Goal: Information Seeking & Learning: Learn about a topic

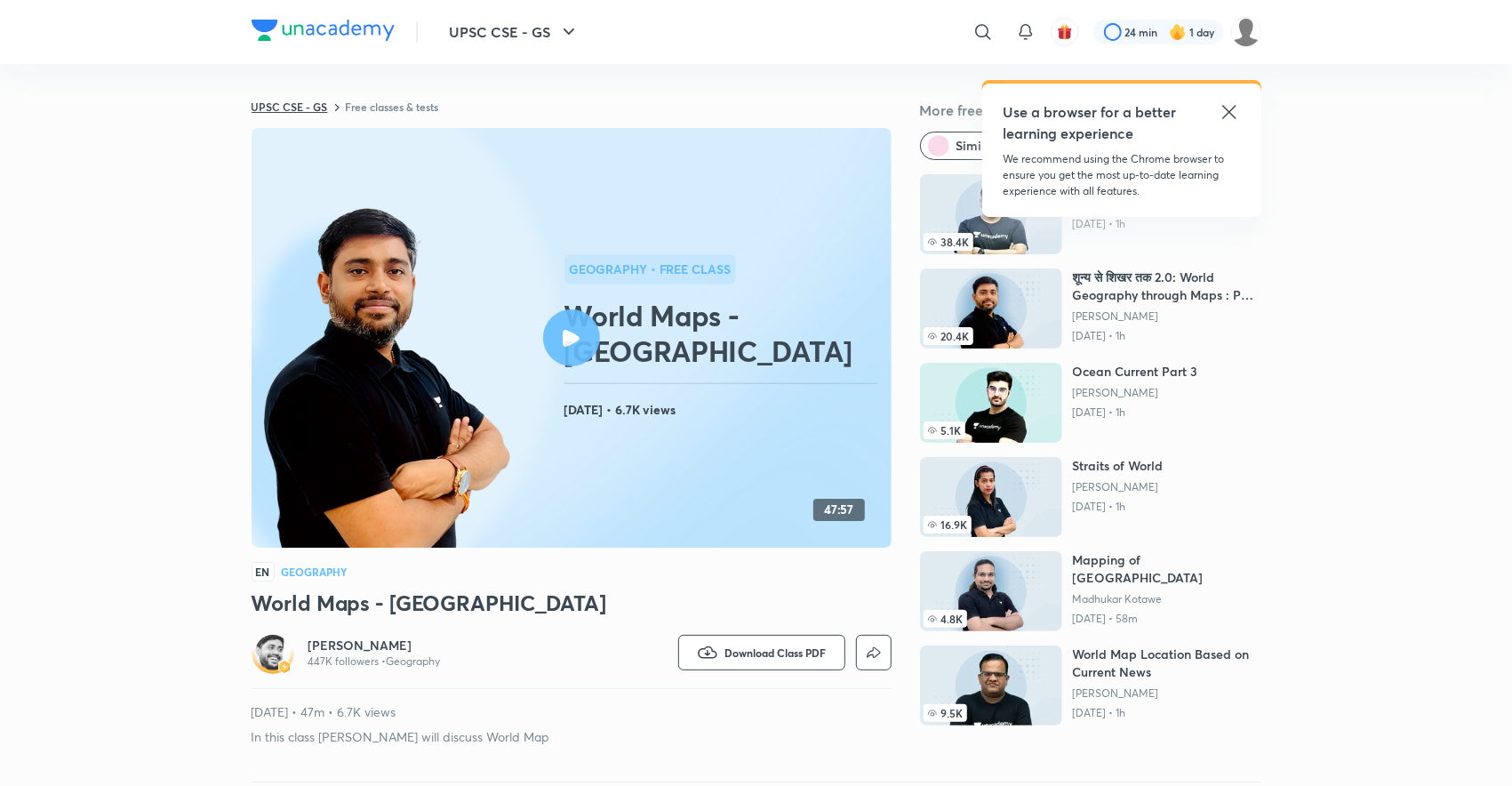
click at [285, 99] on link "UPSC CSE - GS" at bounding box center [290, 106] width 76 height 14
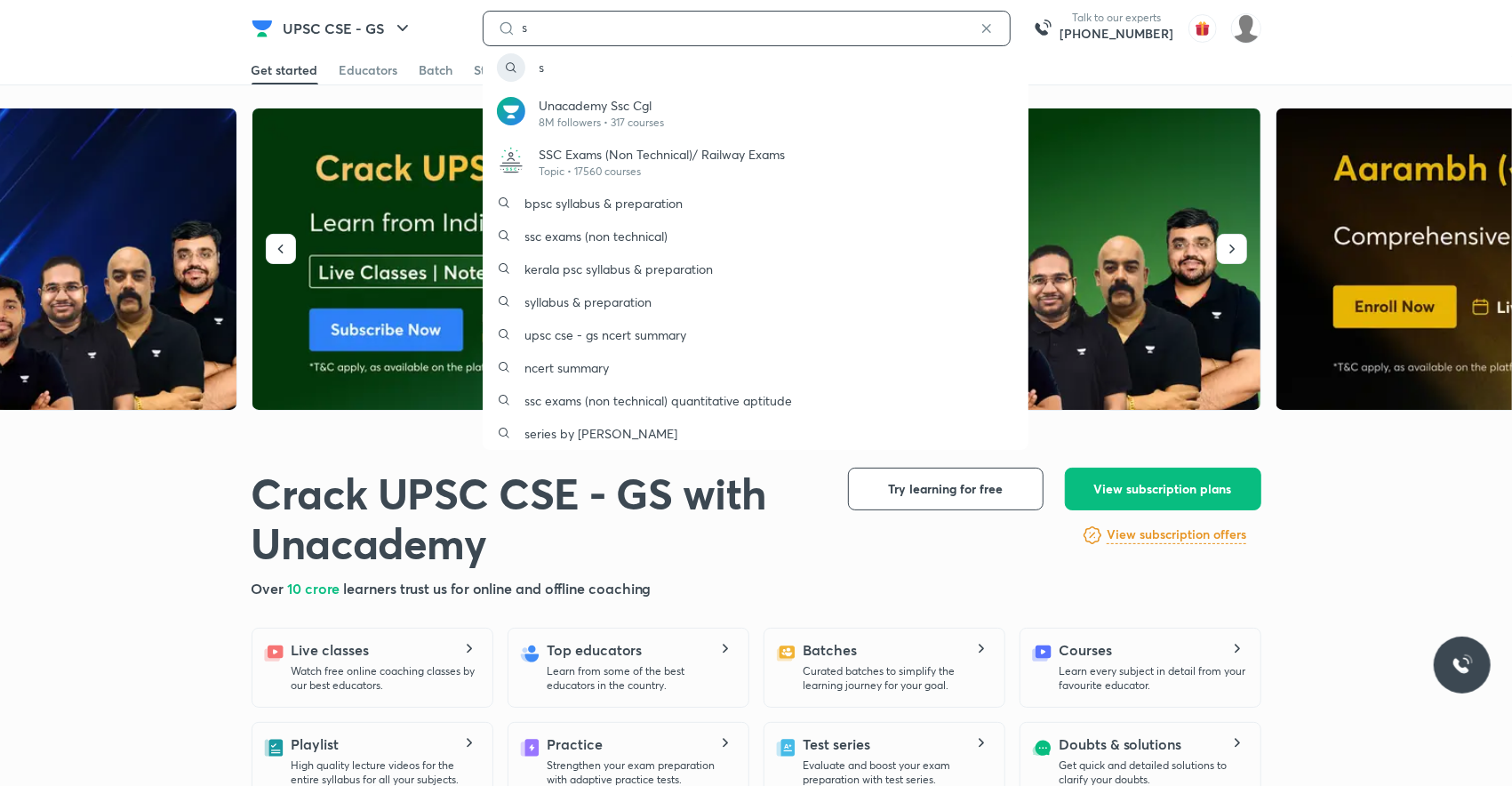
click at [533, 28] on input "s" at bounding box center [746, 27] width 463 height 14
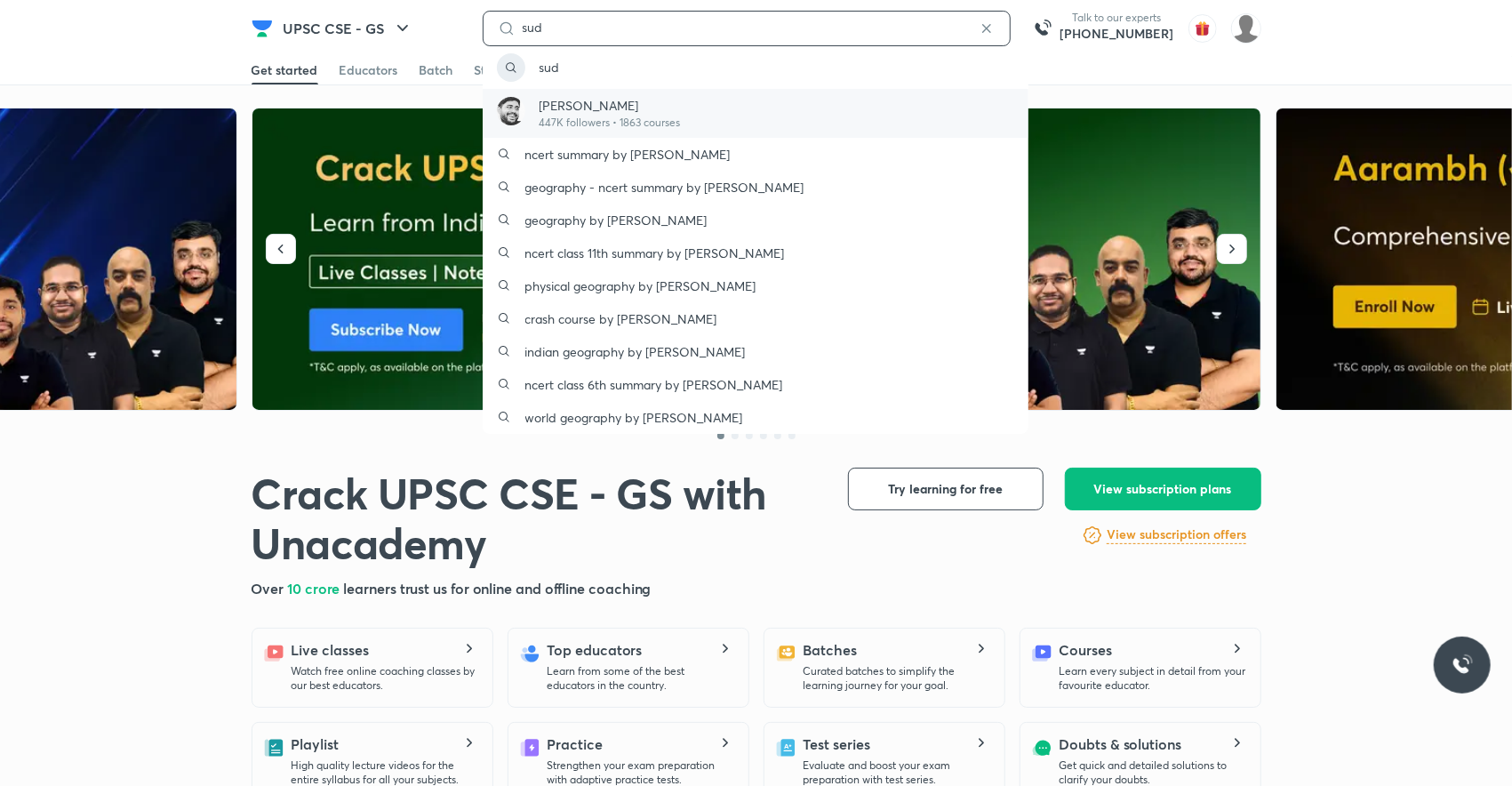
type input "sud"
click at [567, 107] on p "[PERSON_NAME]" at bounding box center [610, 105] width 141 height 18
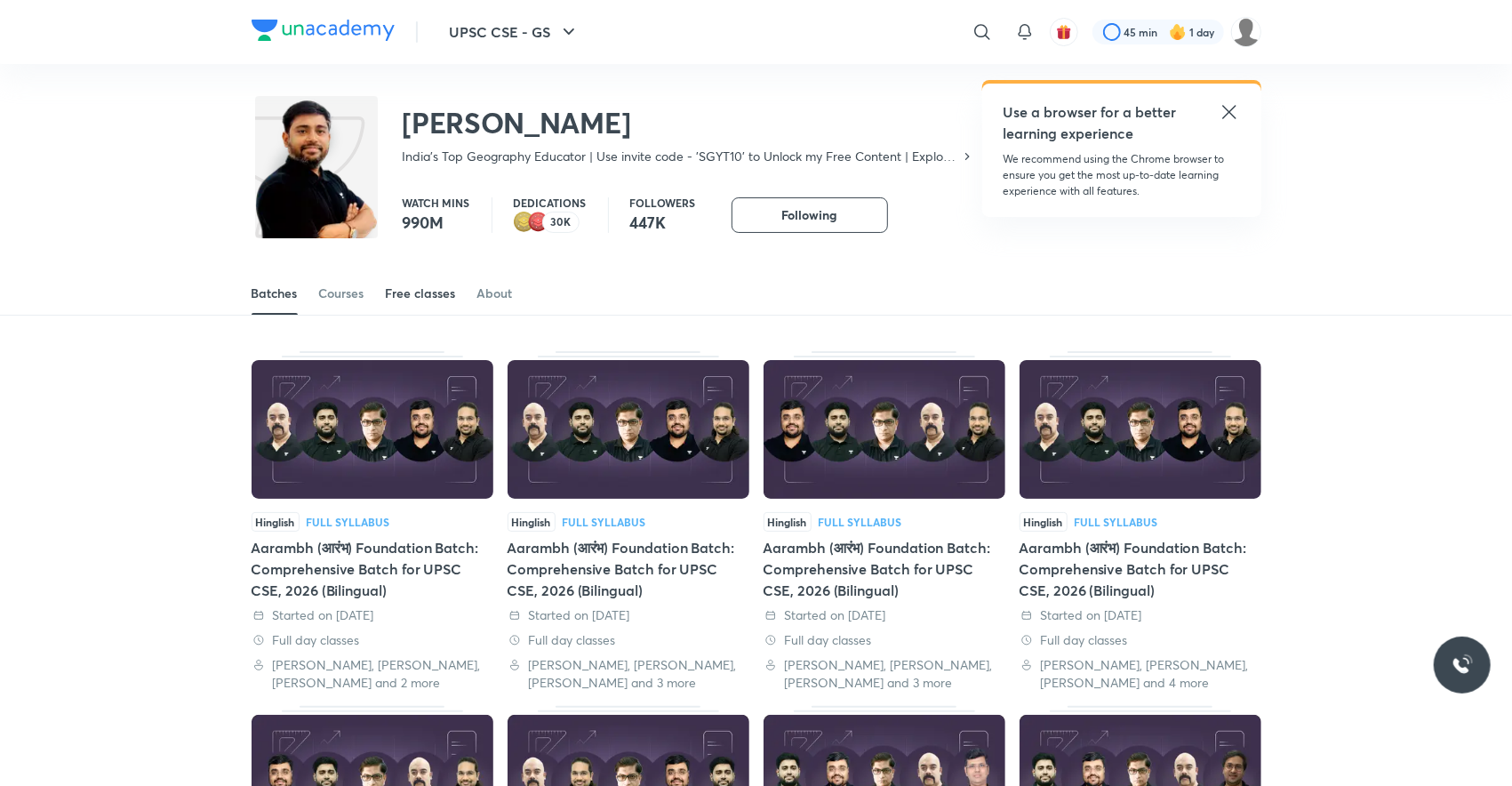
click at [427, 292] on div "Free classes" at bounding box center [420, 293] width 70 height 17
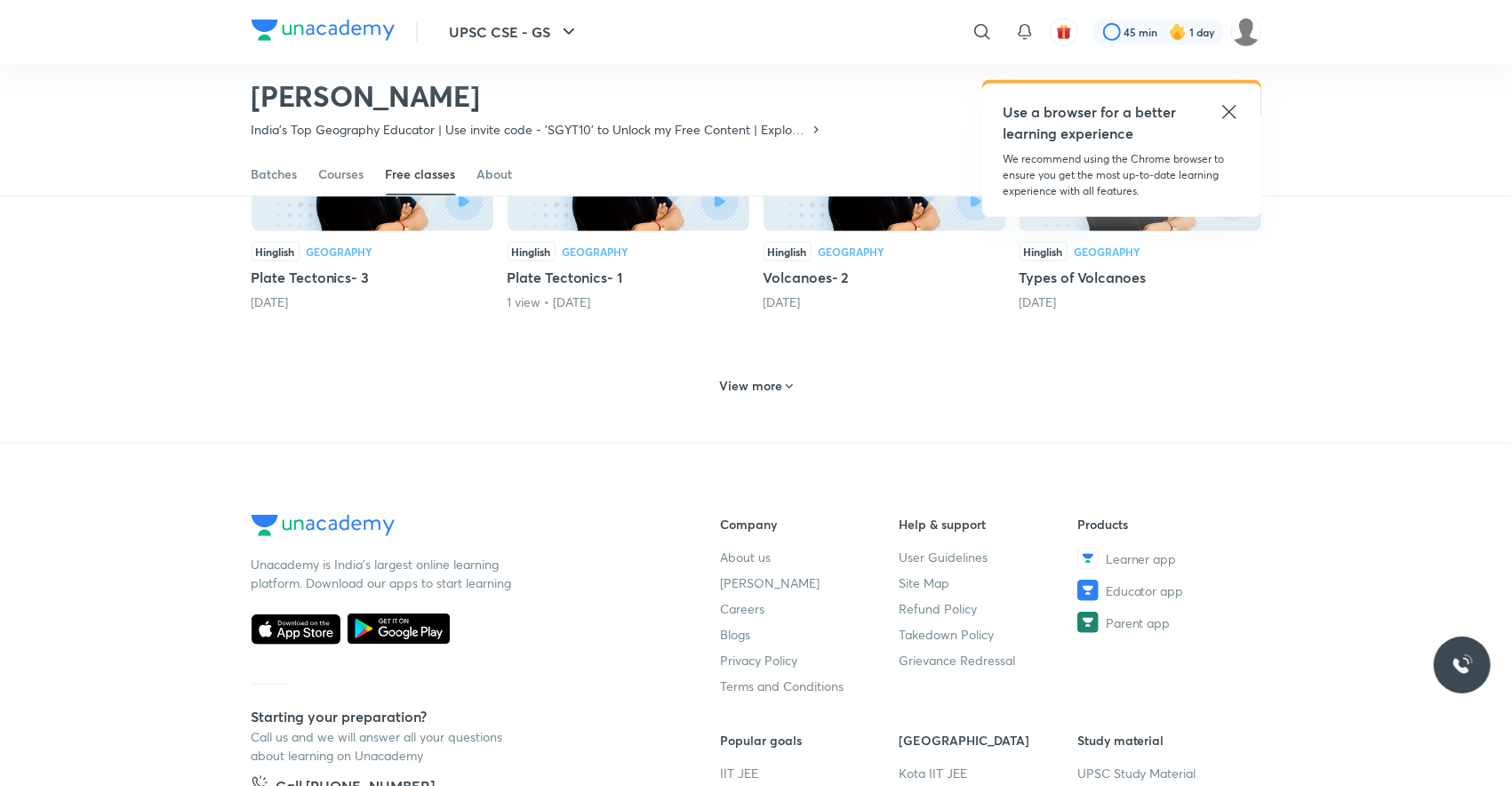
scroll to position [820, 0]
click at [750, 378] on h6 "View more" at bounding box center [751, 387] width 63 height 17
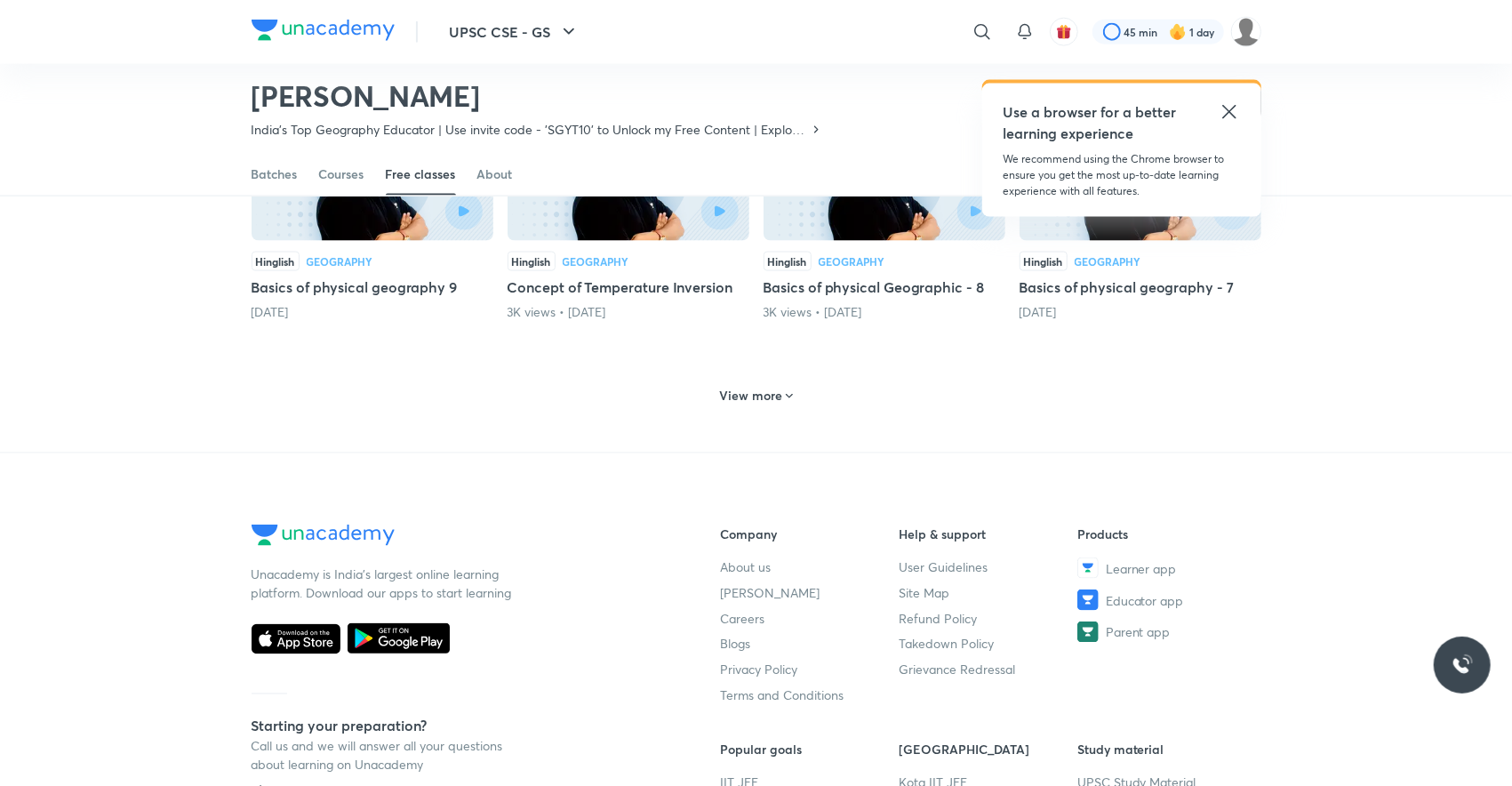
click at [750, 387] on h6 "View more" at bounding box center [751, 395] width 63 height 17
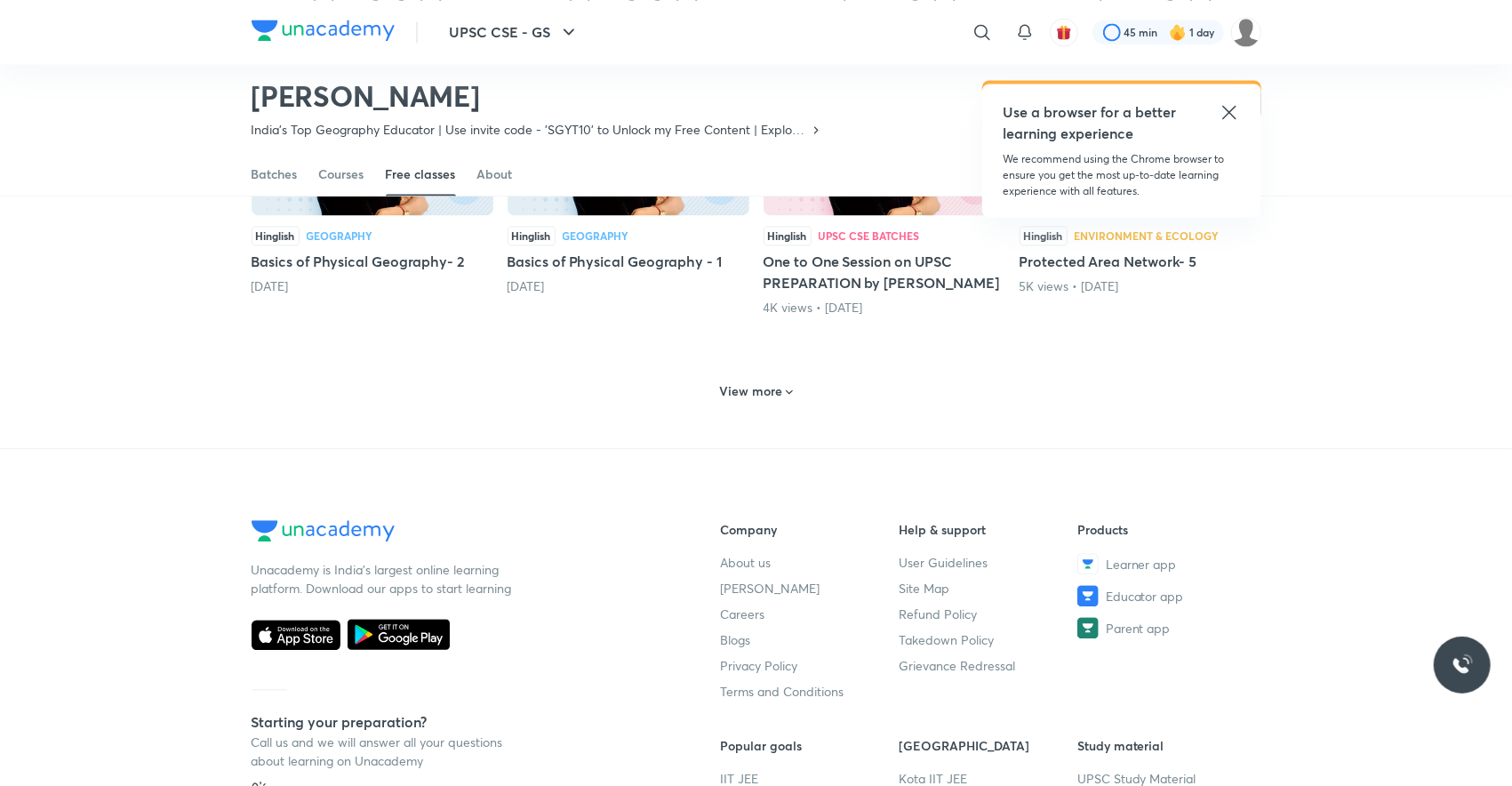
scroll to position [2491, 0]
click at [750, 381] on h6 "View more" at bounding box center [751, 390] width 63 height 17
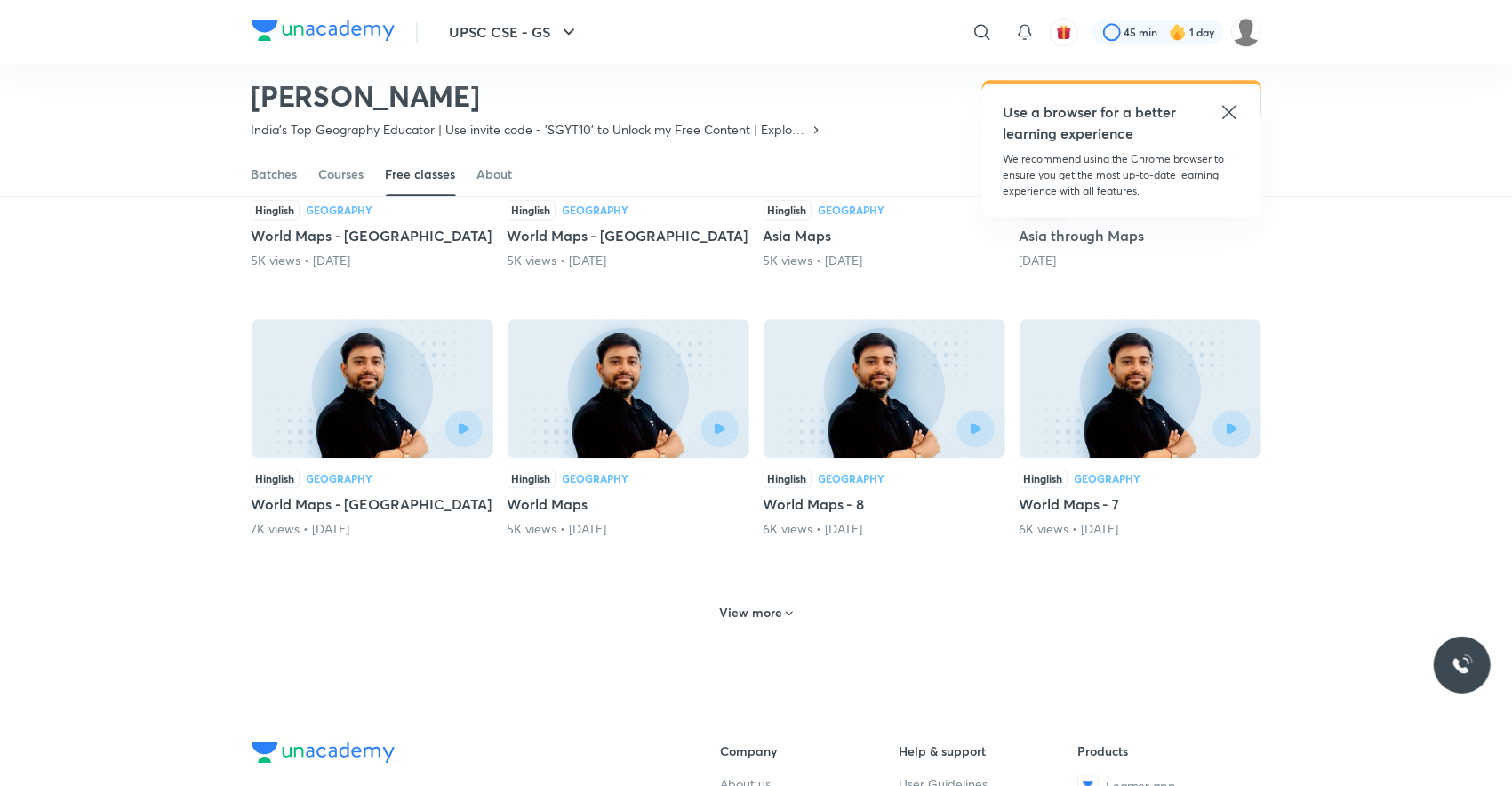
scroll to position [3172, 0]
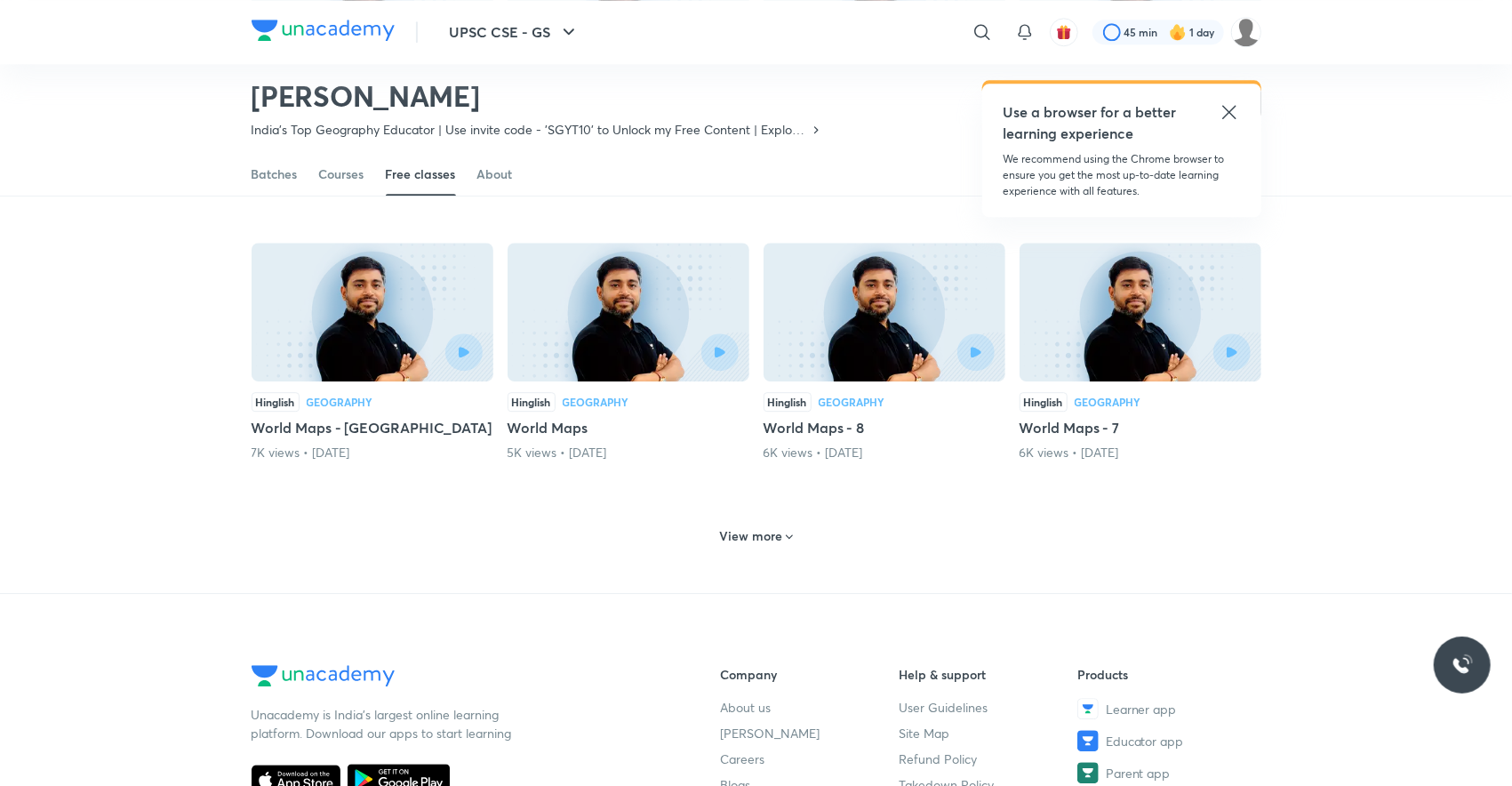
click at [745, 527] on h6 "View more" at bounding box center [751, 536] width 63 height 17
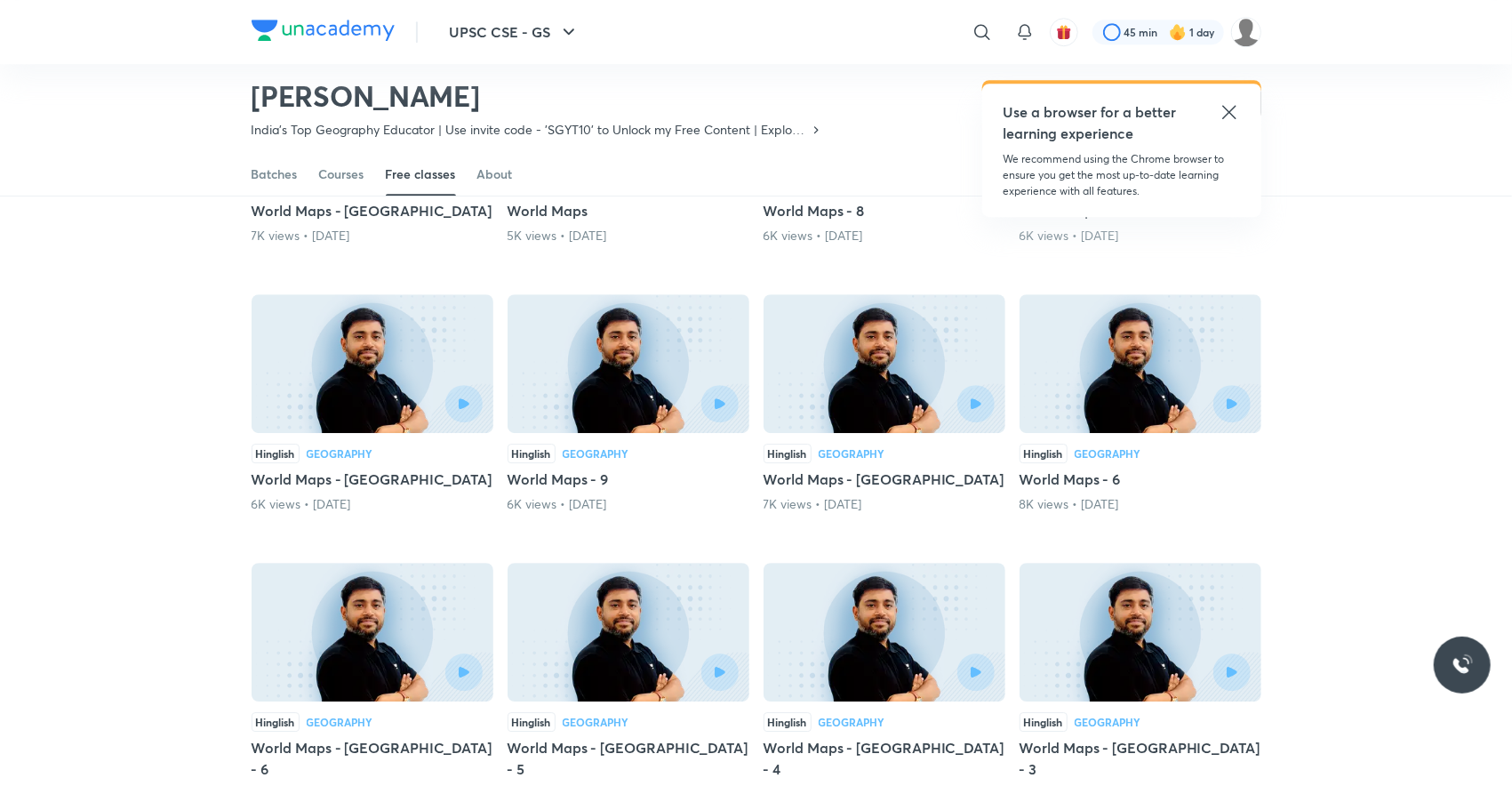
scroll to position [3390, 0]
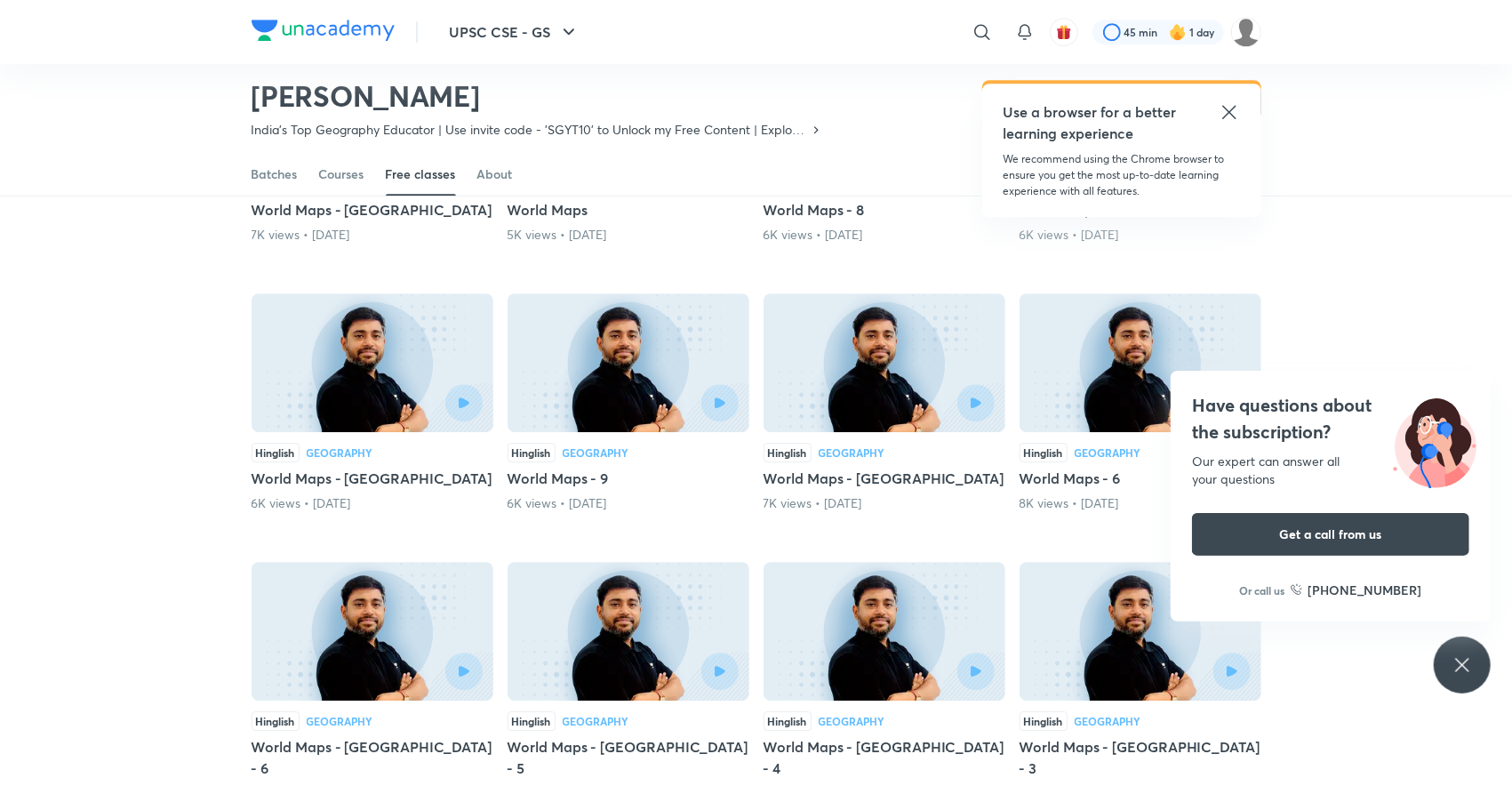
click at [584, 390] on div "Hinglish Geography World Maps - 9 6K views • [DATE]" at bounding box center [628, 402] width 241 height 218
